Goal: Information Seeking & Learning: Learn about a topic

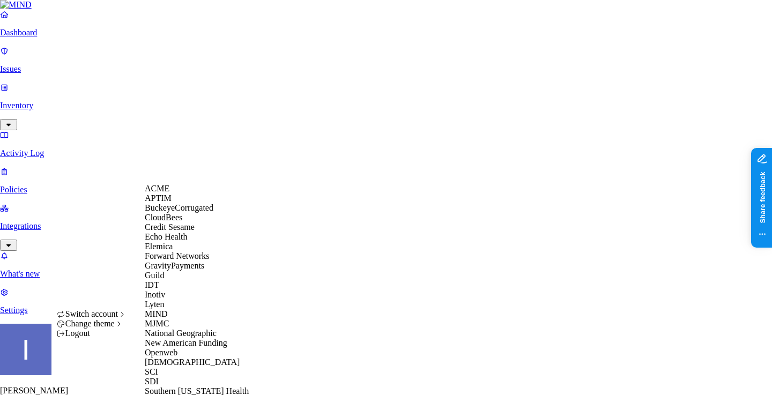
scroll to position [198, 0]
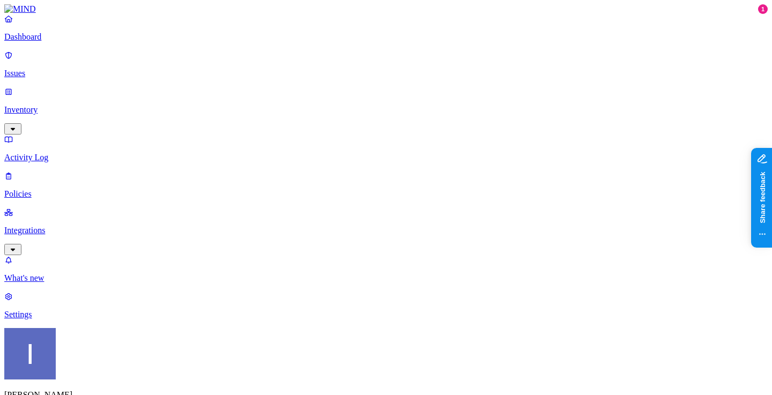
click at [59, 226] on p "Integrations" at bounding box center [385, 231] width 763 height 10
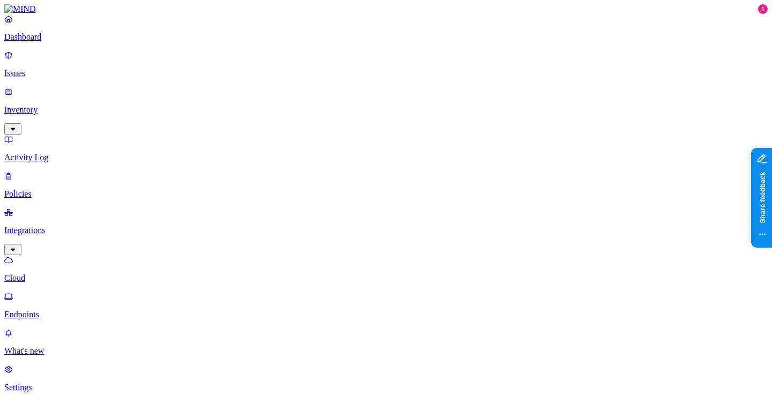
click at [56, 189] on p "Policies" at bounding box center [385, 194] width 763 height 10
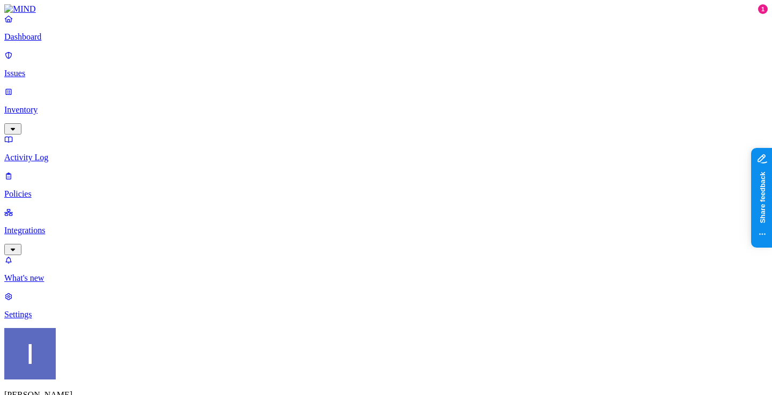
click at [69, 226] on p "Integrations" at bounding box center [385, 231] width 763 height 10
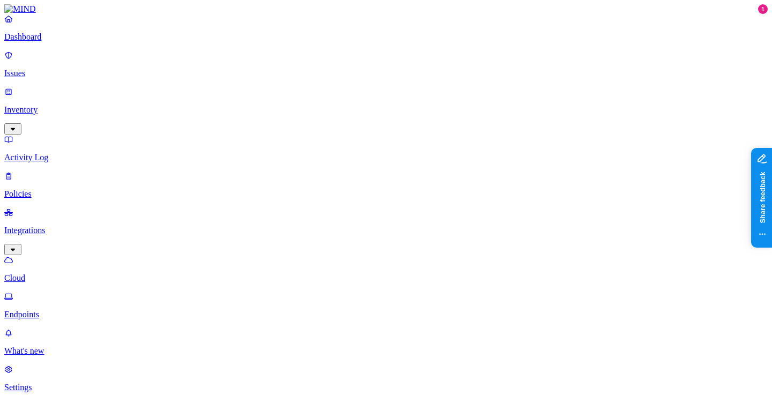
click at [53, 383] on p "Settings" at bounding box center [385, 388] width 763 height 10
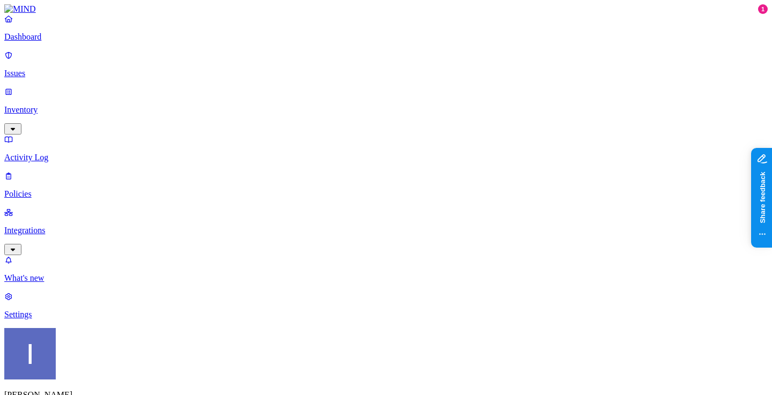
click at [13, 207] on link "Integrations" at bounding box center [385, 230] width 763 height 46
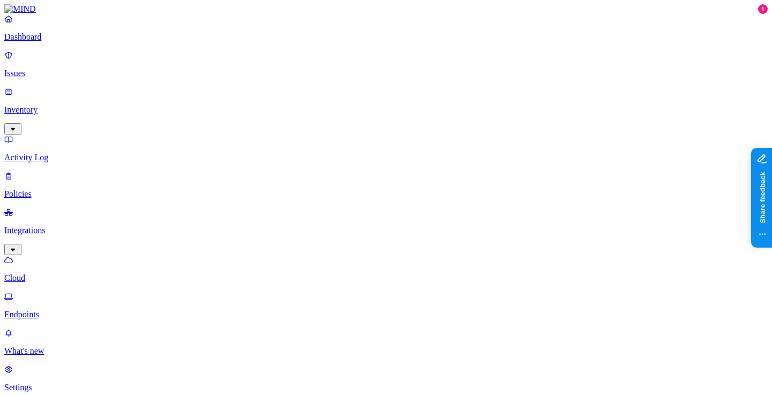
click at [20, 171] on link "Policies" at bounding box center [385, 185] width 763 height 28
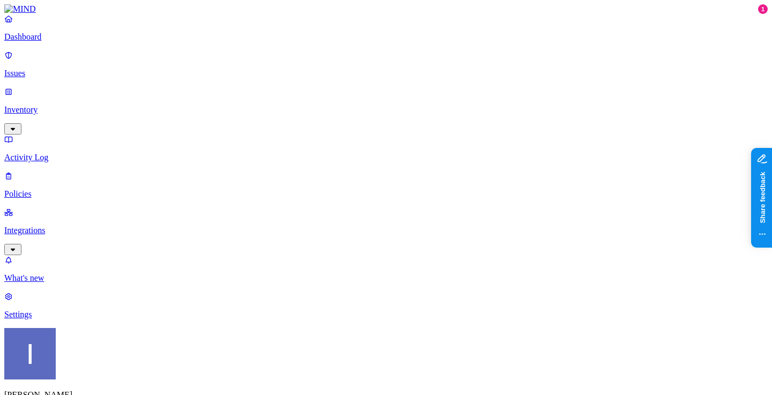
scroll to position [139, 0]
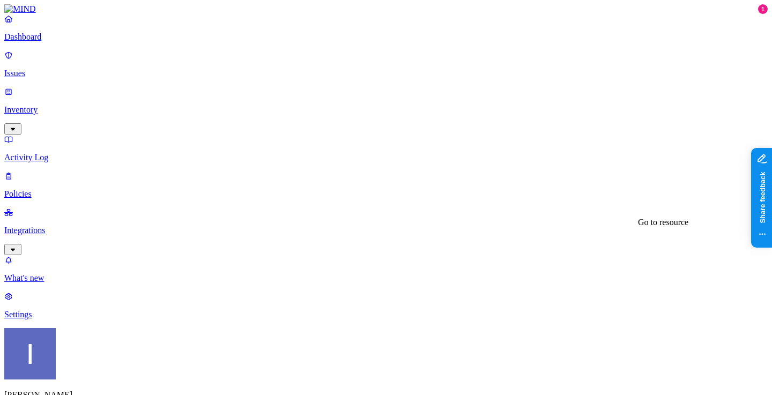
click at [41, 207] on link "Integrations" at bounding box center [385, 230] width 763 height 46
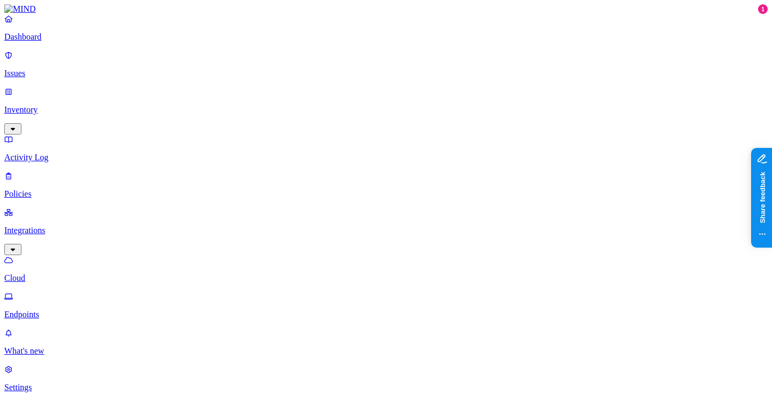
click at [67, 292] on link "Endpoints" at bounding box center [385, 306] width 763 height 28
click at [44, 365] on link "Settings" at bounding box center [385, 379] width 763 height 28
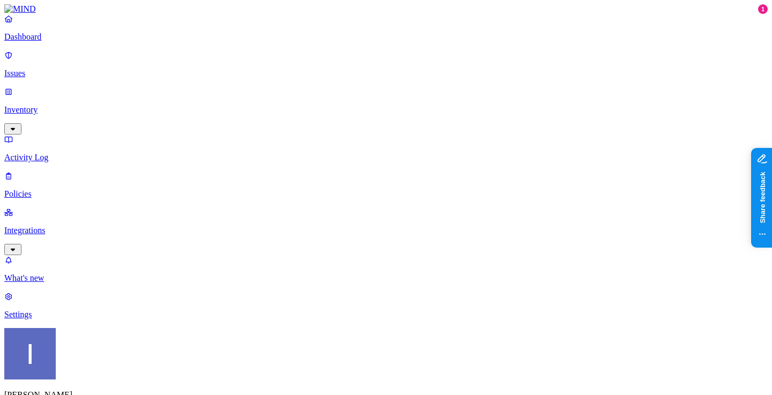
click at [46, 189] on p "Policies" at bounding box center [385, 194] width 763 height 10
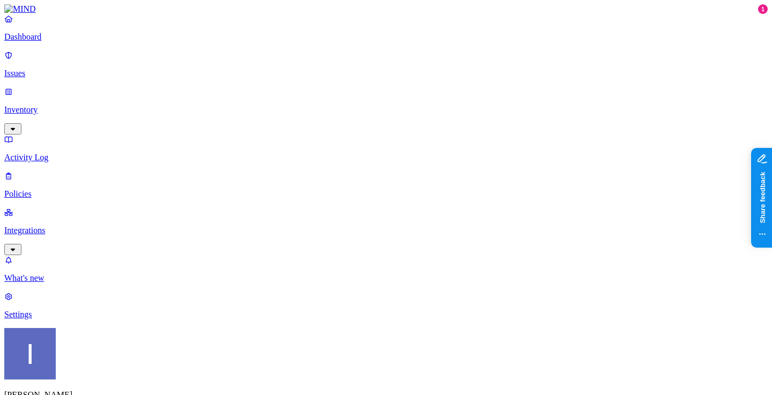
drag, startPoint x: 614, startPoint y: 86, endPoint x: 733, endPoint y: 86, distance: 119.0
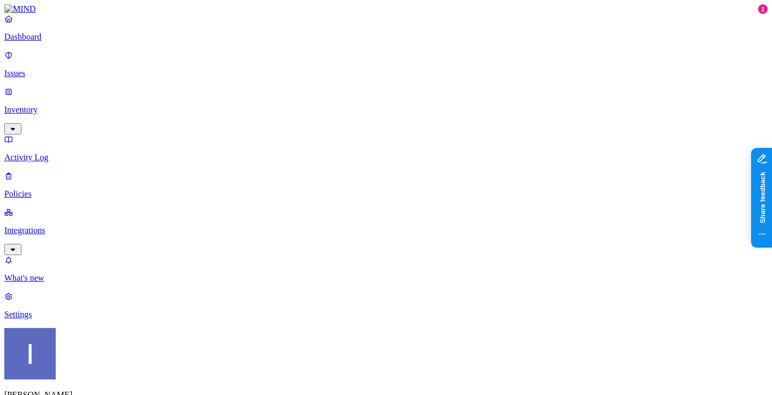
scroll to position [271, 0]
drag, startPoint x: 556, startPoint y: 295, endPoint x: 587, endPoint y: 293, distance: 31.1
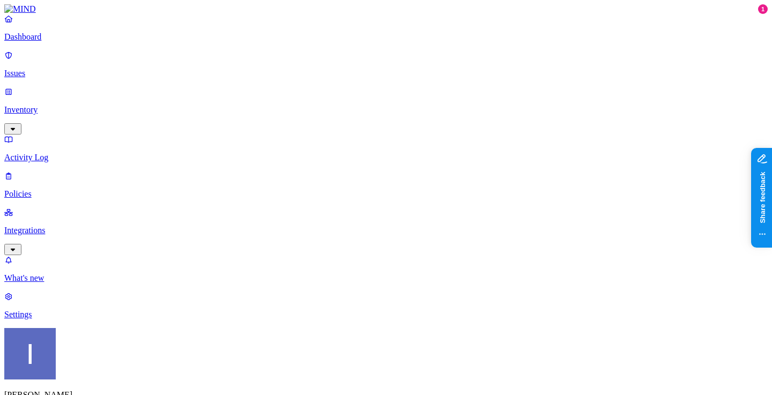
copy span "nnkonganyi_c"
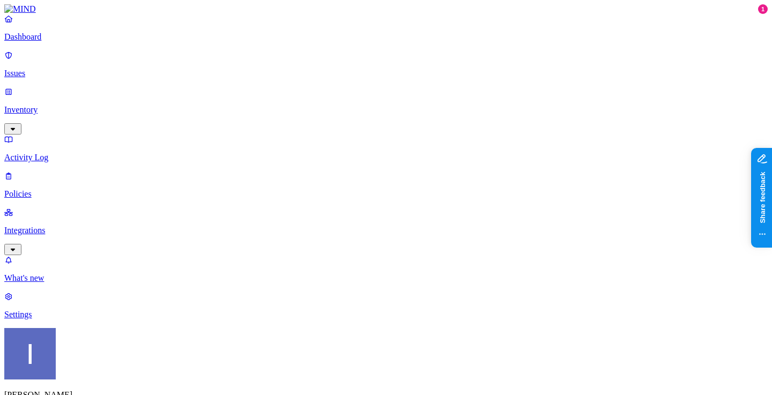
paste input "nnkonganyi_c"
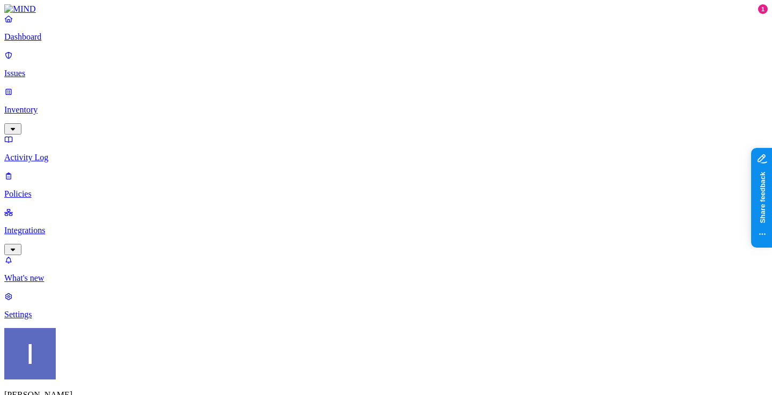
type input "nnkonganyi_c"
click at [67, 105] on p "Inventory" at bounding box center [385, 110] width 763 height 10
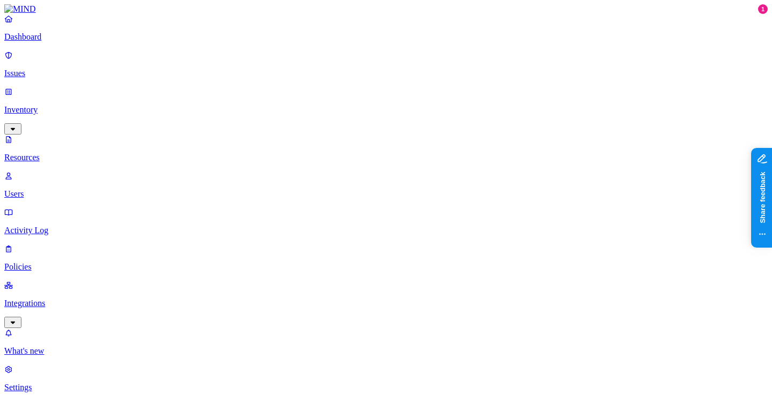
click at [65, 189] on p "Users" at bounding box center [385, 194] width 763 height 10
paste input "nnkonganyi_c"
type input "nnkonganyi_c"
click at [78, 105] on p "Inventory" at bounding box center [385, 110] width 763 height 10
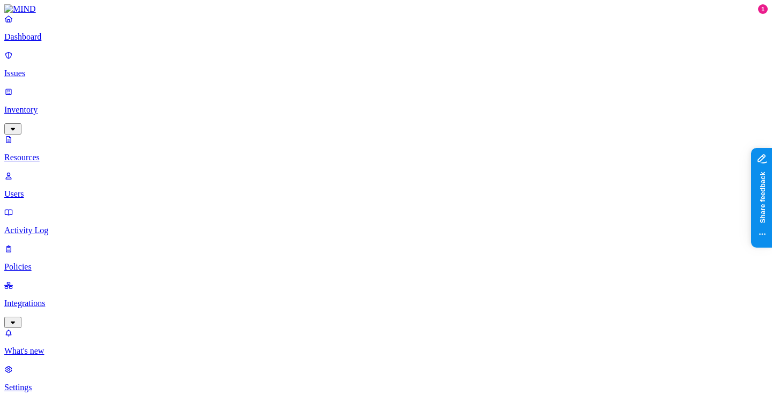
click at [78, 153] on p "Resources" at bounding box center [385, 158] width 763 height 10
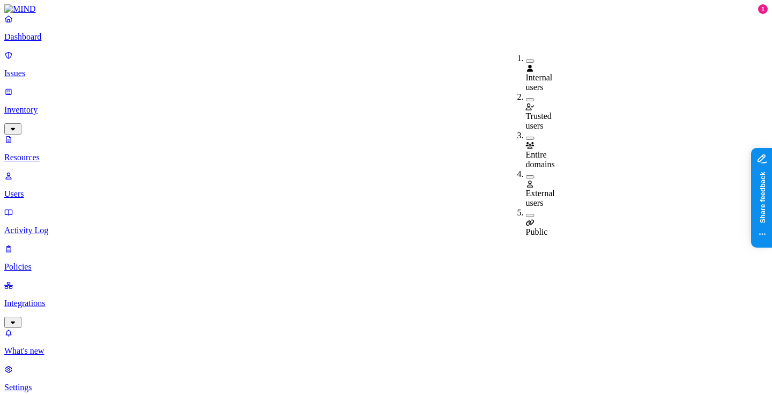
click at [526, 137] on button "button" at bounding box center [530, 138] width 9 height 3
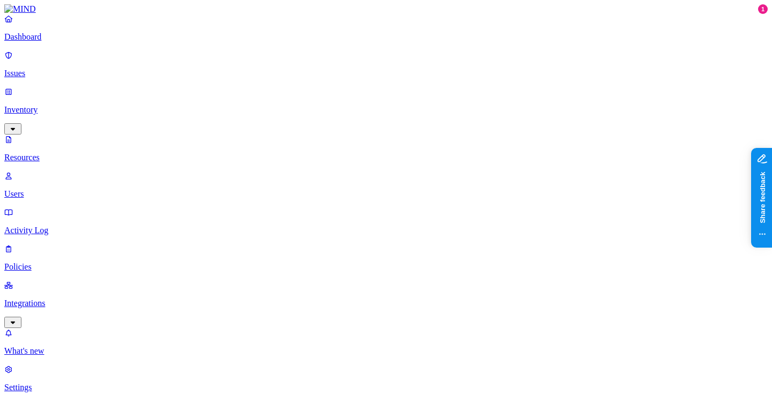
drag, startPoint x: 557, startPoint y: 74, endPoint x: 664, endPoint y: 75, distance: 107.2
click at [64, 262] on p "Policies" at bounding box center [385, 267] width 763 height 10
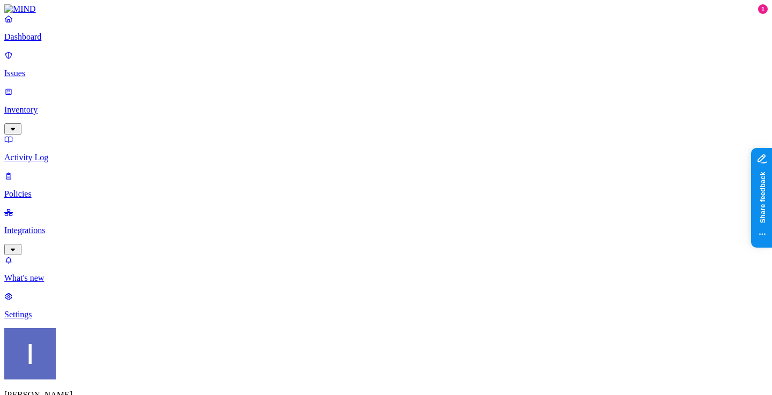
drag, startPoint x: 683, startPoint y: 291, endPoint x: 721, endPoint y: 291, distance: 37.5
click at [99, 188] on nav "Dashboard Issues Inventory Activity Log Policies Integrations What's new 1 Sett…" at bounding box center [385, 167] width 763 height 306
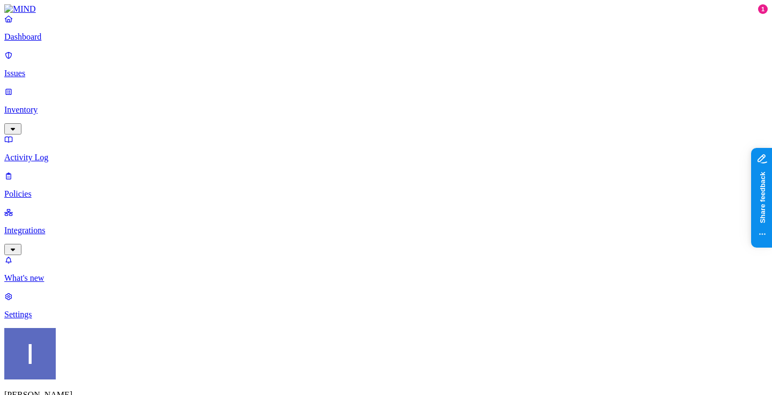
click at [79, 189] on p "Policies" at bounding box center [385, 194] width 763 height 10
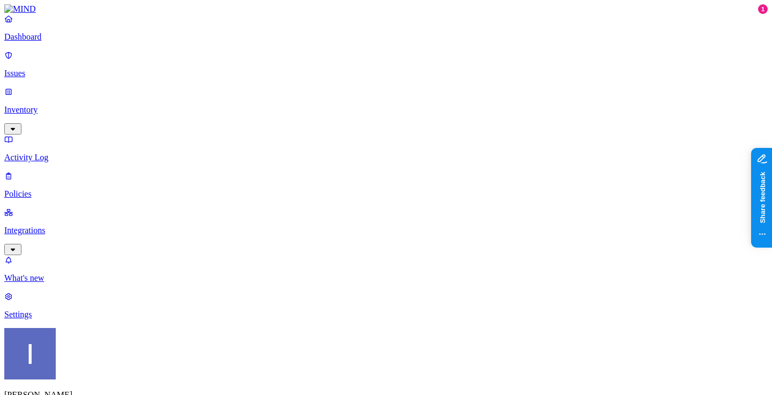
copy span "nnkonganyi_c@ngs.org"
click at [64, 87] on link "Inventory" at bounding box center [385, 110] width 763 height 46
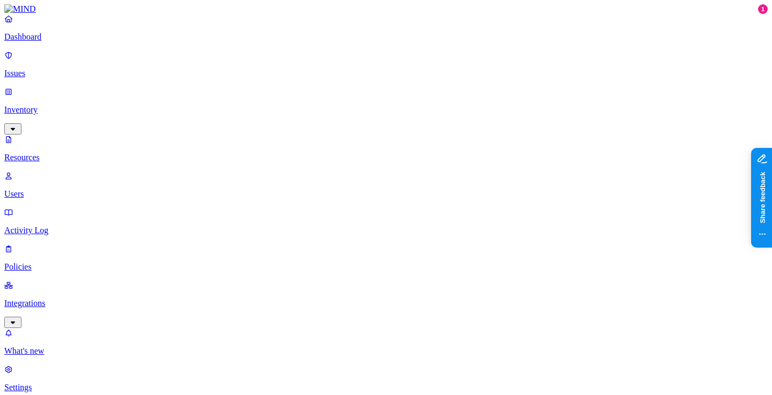
click at [63, 189] on p "Users" at bounding box center [385, 194] width 763 height 10
paste input "nnkonganyi_c@ngs.org"
type input "nnkonganyi_c@ngs.org"
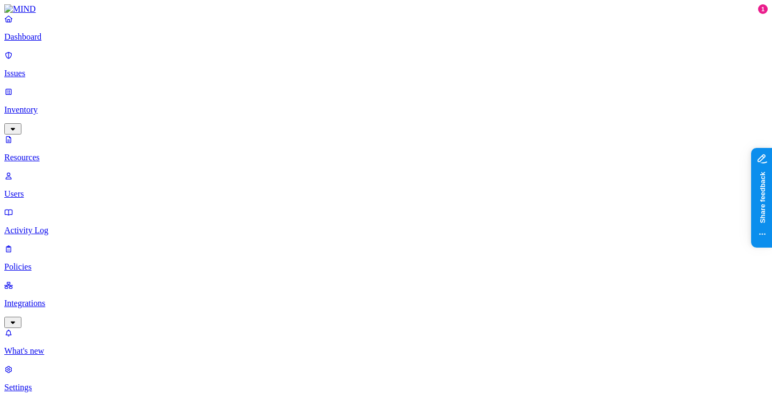
copy div "Geraldine Nkonganyi"
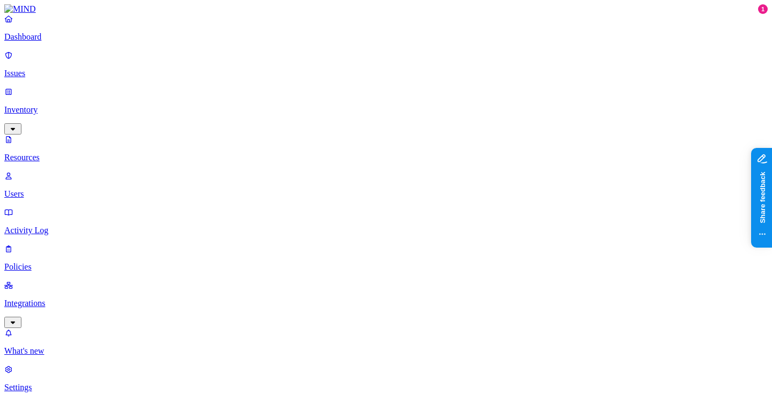
copy span "Geraldine Nkonganyi"
click at [39, 153] on p "Resources" at bounding box center [385, 158] width 763 height 10
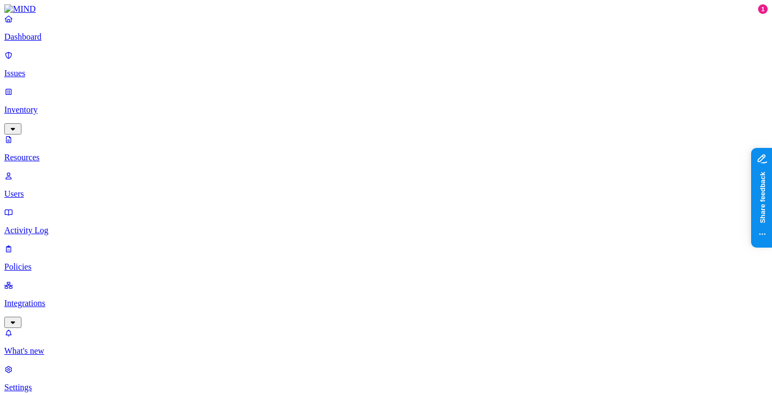
type input "Geraldine Nkonganyi"
click at [631, 94] on div "Geraldine Nkonganyi - Personal Drive" at bounding box center [677, 84] width 103 height 19
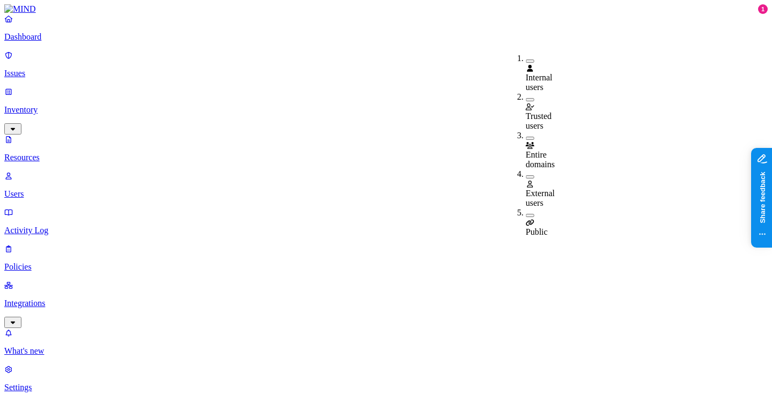
click at [548, 227] on span "Public" at bounding box center [537, 231] width 22 height 9
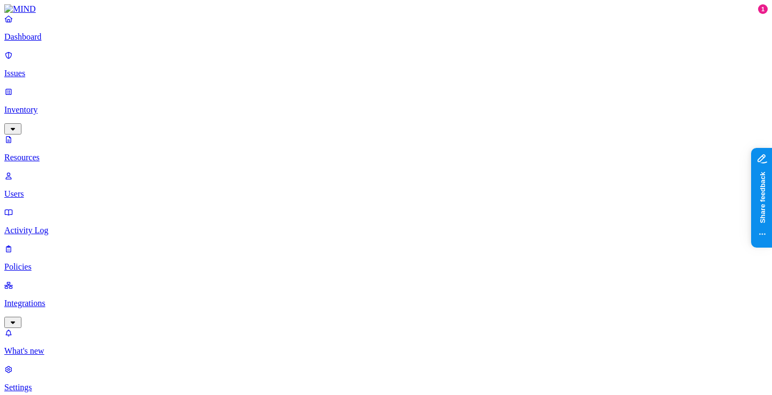
scroll to position [197, 0]
click at [46, 299] on p "Integrations" at bounding box center [385, 304] width 763 height 10
click at [46, 310] on p "Endpoints" at bounding box center [385, 315] width 763 height 10
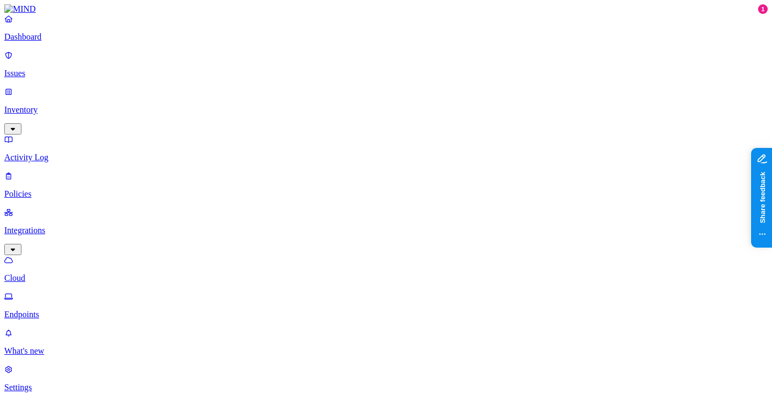
click at [62, 189] on p "Policies" at bounding box center [385, 194] width 763 height 10
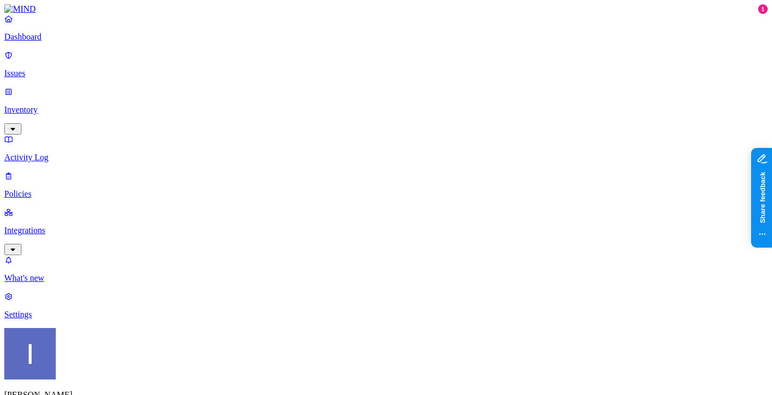
click at [82, 105] on p "Inventory" at bounding box center [385, 110] width 763 height 10
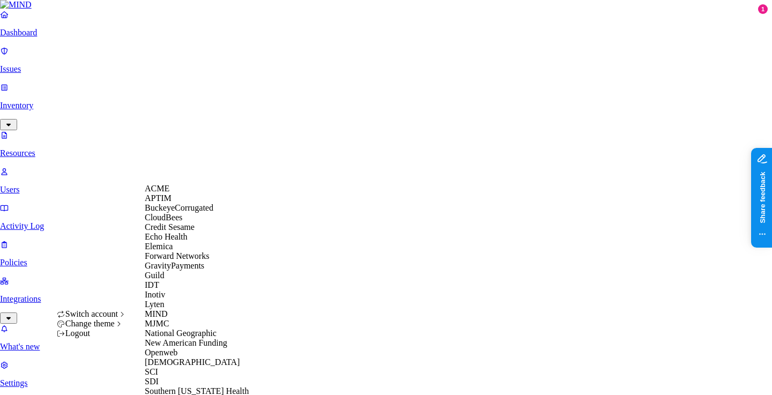
scroll to position [256, 0]
click at [172, 358] on span "Samsara" at bounding box center [192, 362] width 95 height 9
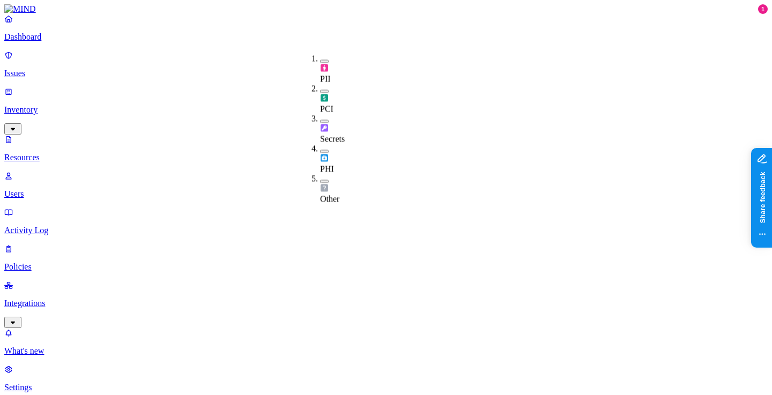
click at [320, 114] on div "Secrets" at bounding box center [320, 129] width 0 height 30
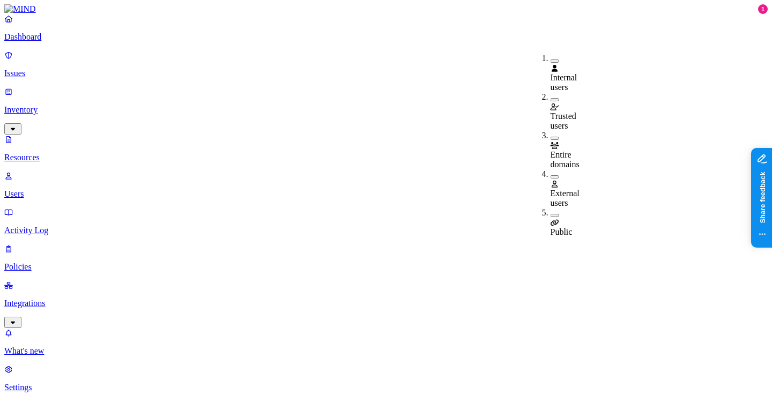
click at [551, 208] on div "Public" at bounding box center [551, 222] width 0 height 29
click at [551, 169] on div "External users" at bounding box center [551, 188] width 0 height 39
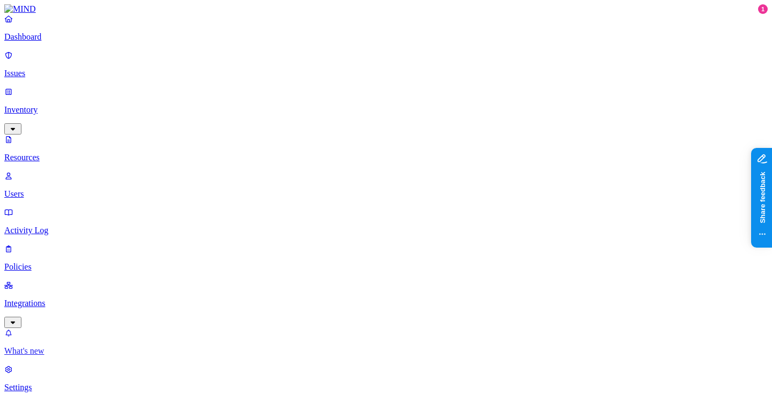
click at [61, 346] on p "What's new" at bounding box center [385, 351] width 763 height 10
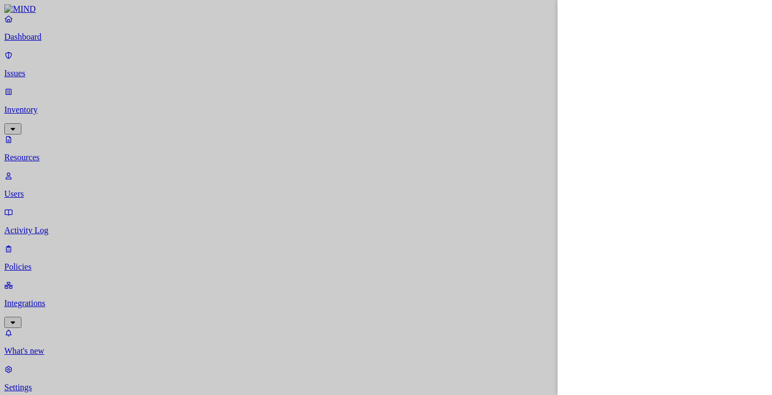
click at [53, 277] on div at bounding box center [386, 197] width 772 height 395
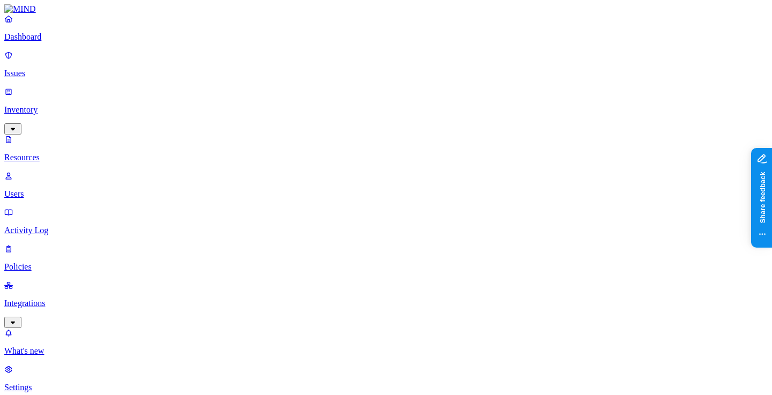
drag, startPoint x: 558, startPoint y: 78, endPoint x: 613, endPoint y: 78, distance: 54.7
drag, startPoint x: 561, startPoint y: 73, endPoint x: 662, endPoint y: 80, distance: 101.0
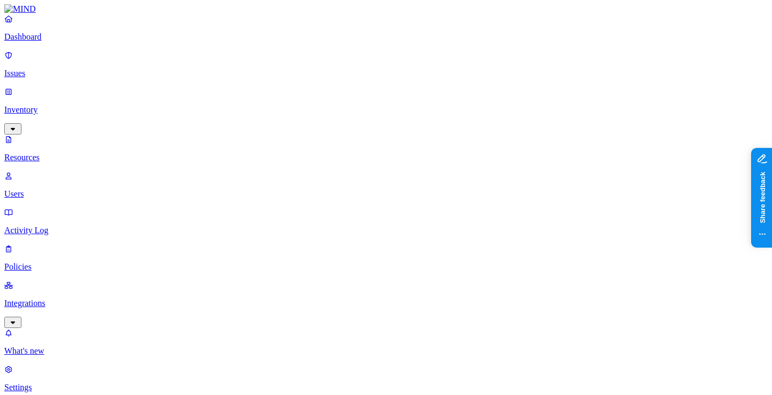
scroll to position [507, 0]
drag, startPoint x: 680, startPoint y: 201, endPoint x: 750, endPoint y: 197, distance: 70.3
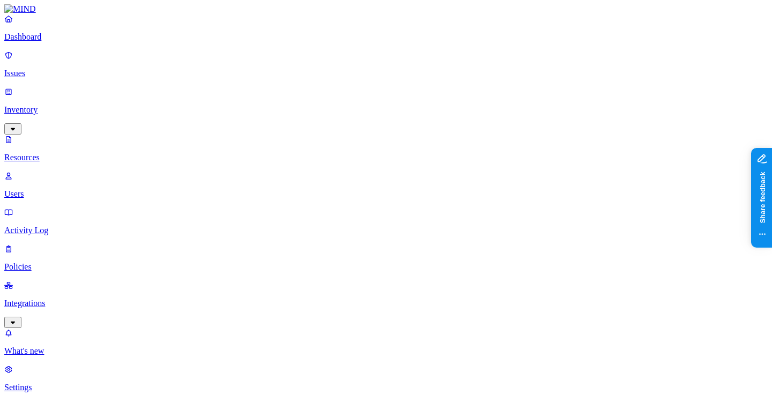
click at [50, 280] on link "Integrations" at bounding box center [385, 303] width 763 height 46
click at [70, 292] on link "Endpoints" at bounding box center [385, 306] width 763 height 28
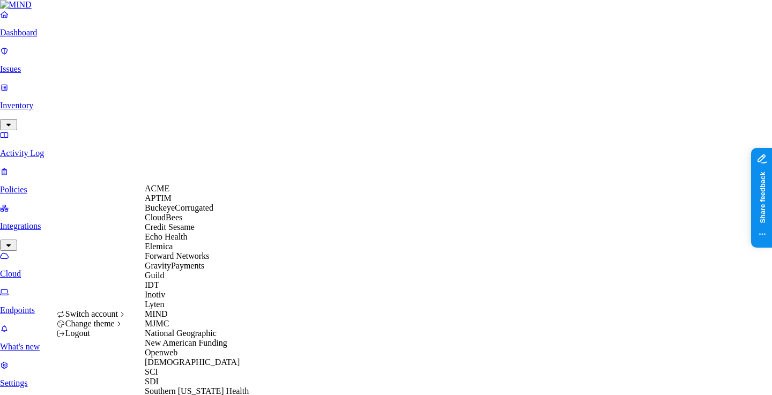
click at [190, 232] on span "Credit Sesame" at bounding box center [170, 226] width 50 height 9
